Goal: Task Accomplishment & Management: Complete application form

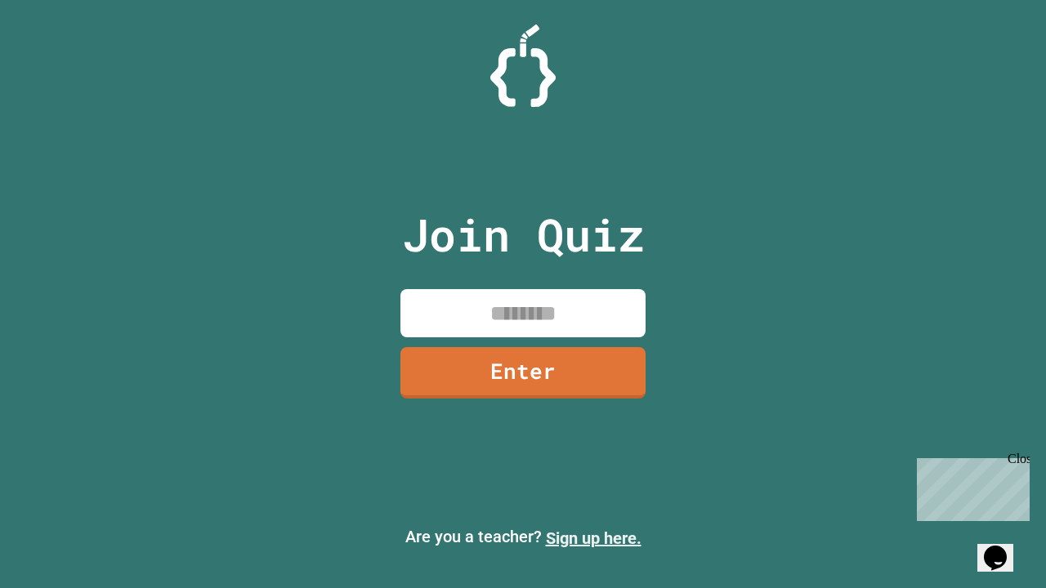
click at [593, 538] on link "Sign up here." at bounding box center [594, 539] width 96 height 20
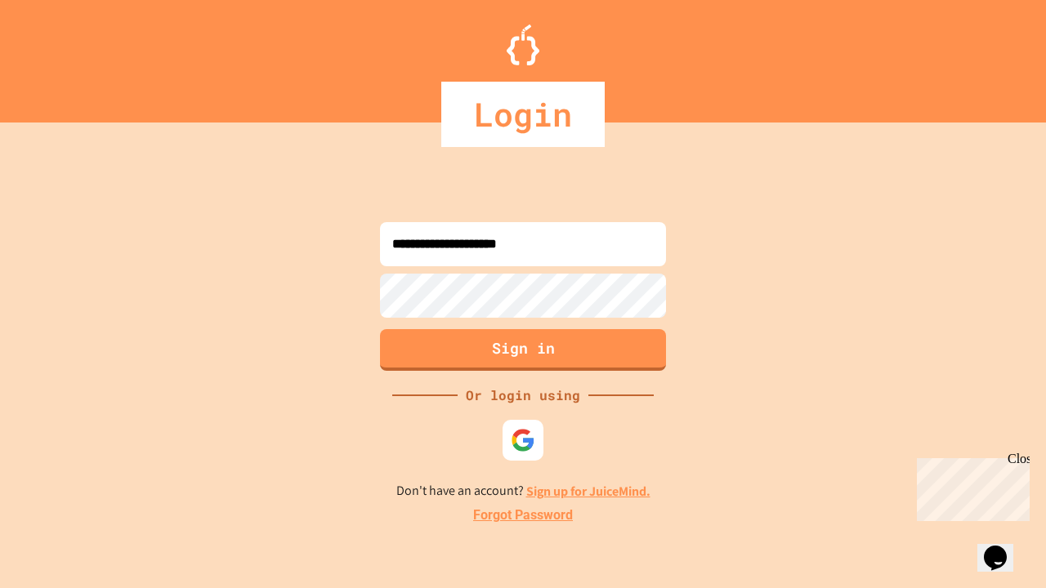
type input "**********"
